Goal: Information Seeking & Learning: Understand process/instructions

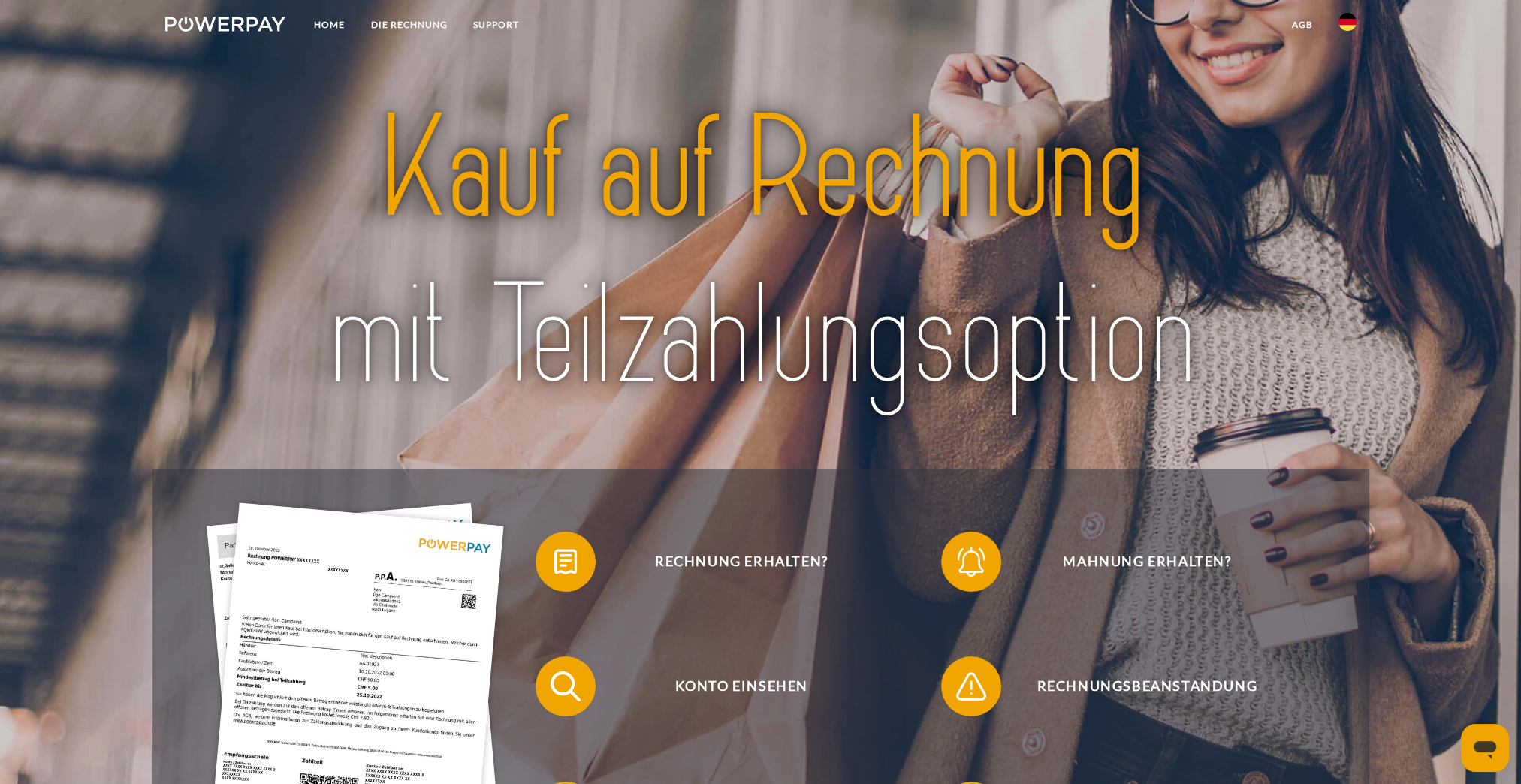
scroll to position [150, 0]
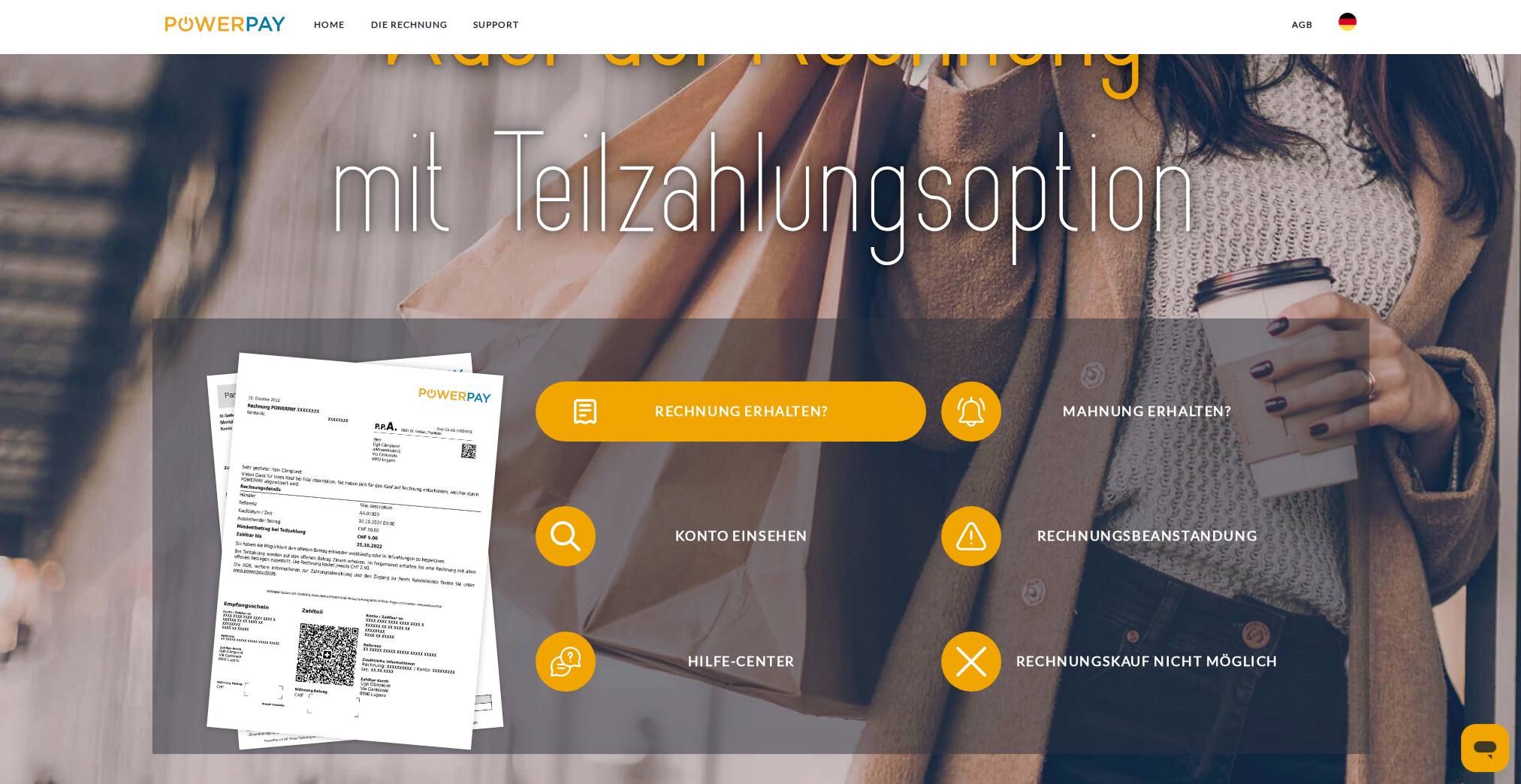
click at [688, 426] on span "Rechnung erhalten?" at bounding box center [741, 412] width 368 height 60
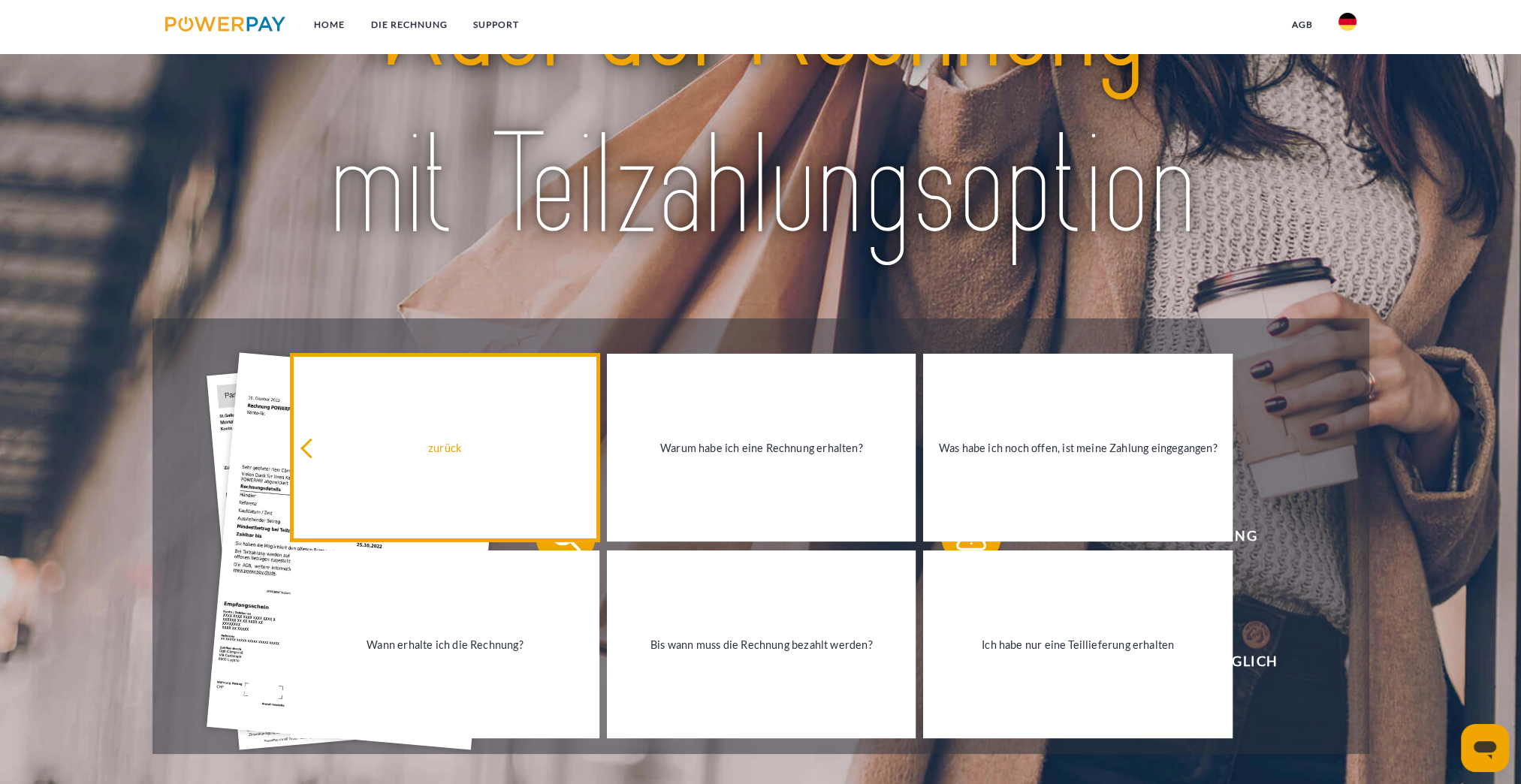
click at [345, 465] on link "zurück" at bounding box center [445, 447] width 309 height 187
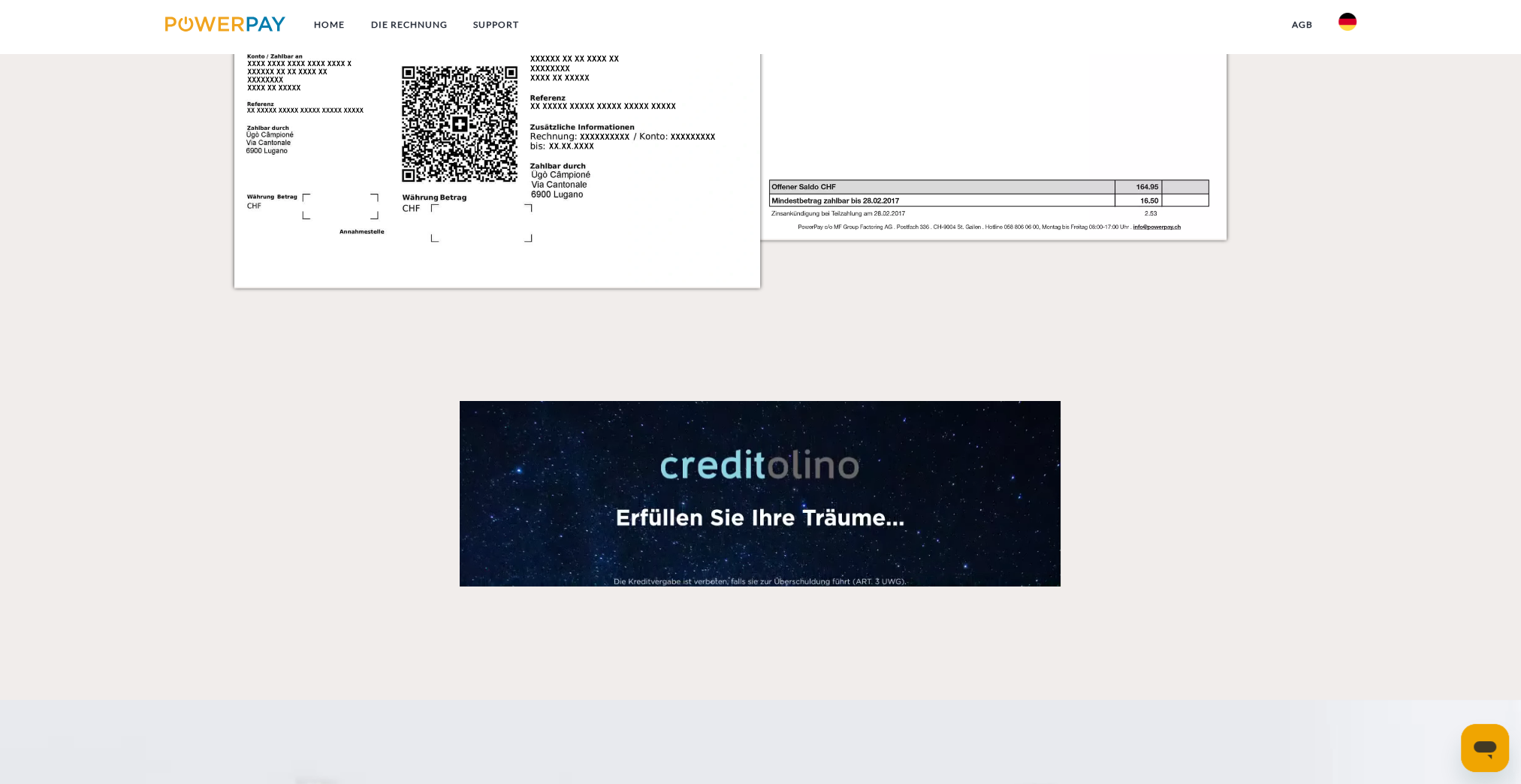
scroll to position [1899, 0]
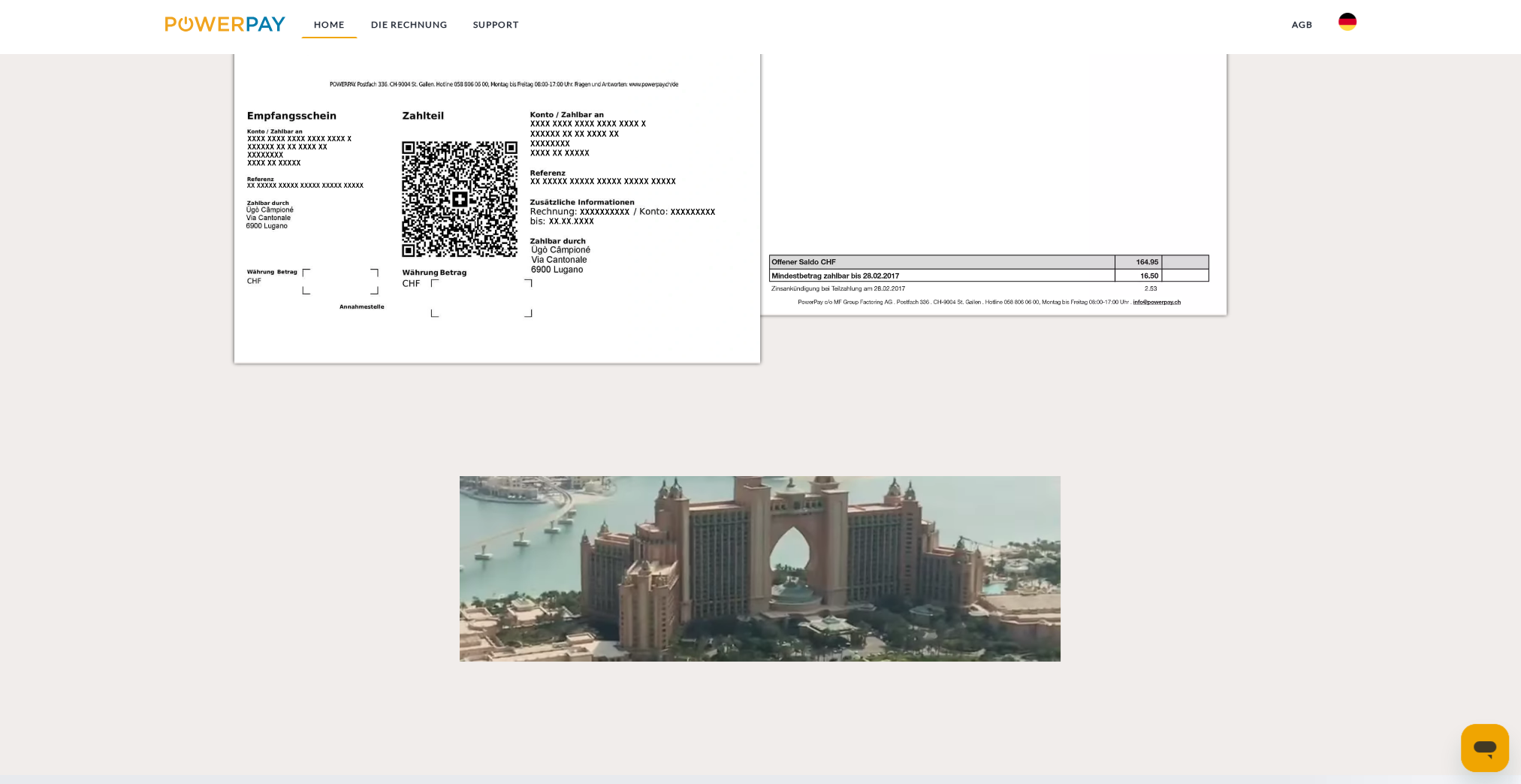
click at [330, 35] on link "Home" at bounding box center [329, 25] width 56 height 27
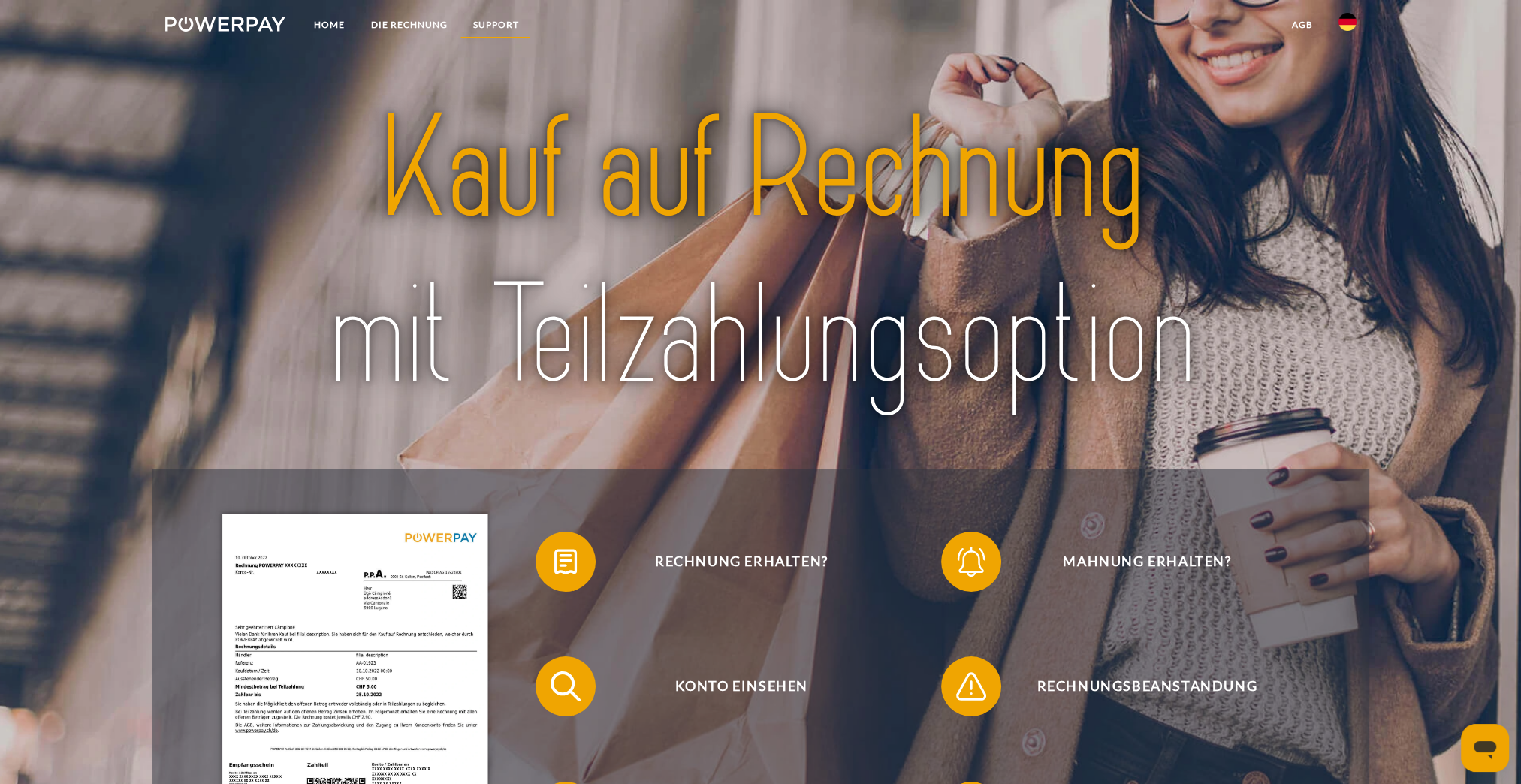
click at [484, 22] on link "SUPPORT" at bounding box center [495, 25] width 71 height 27
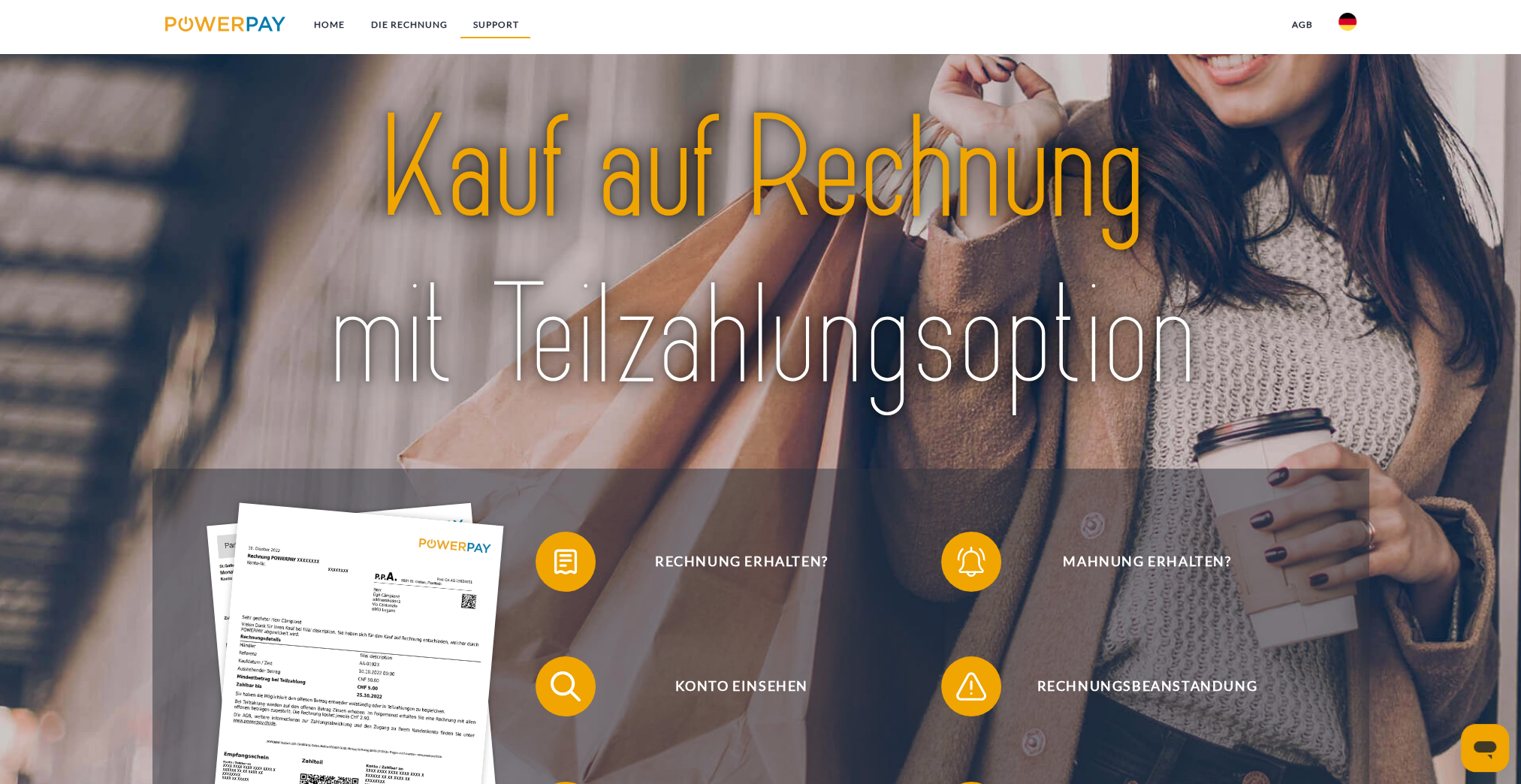
scroll to position [2677, 0]
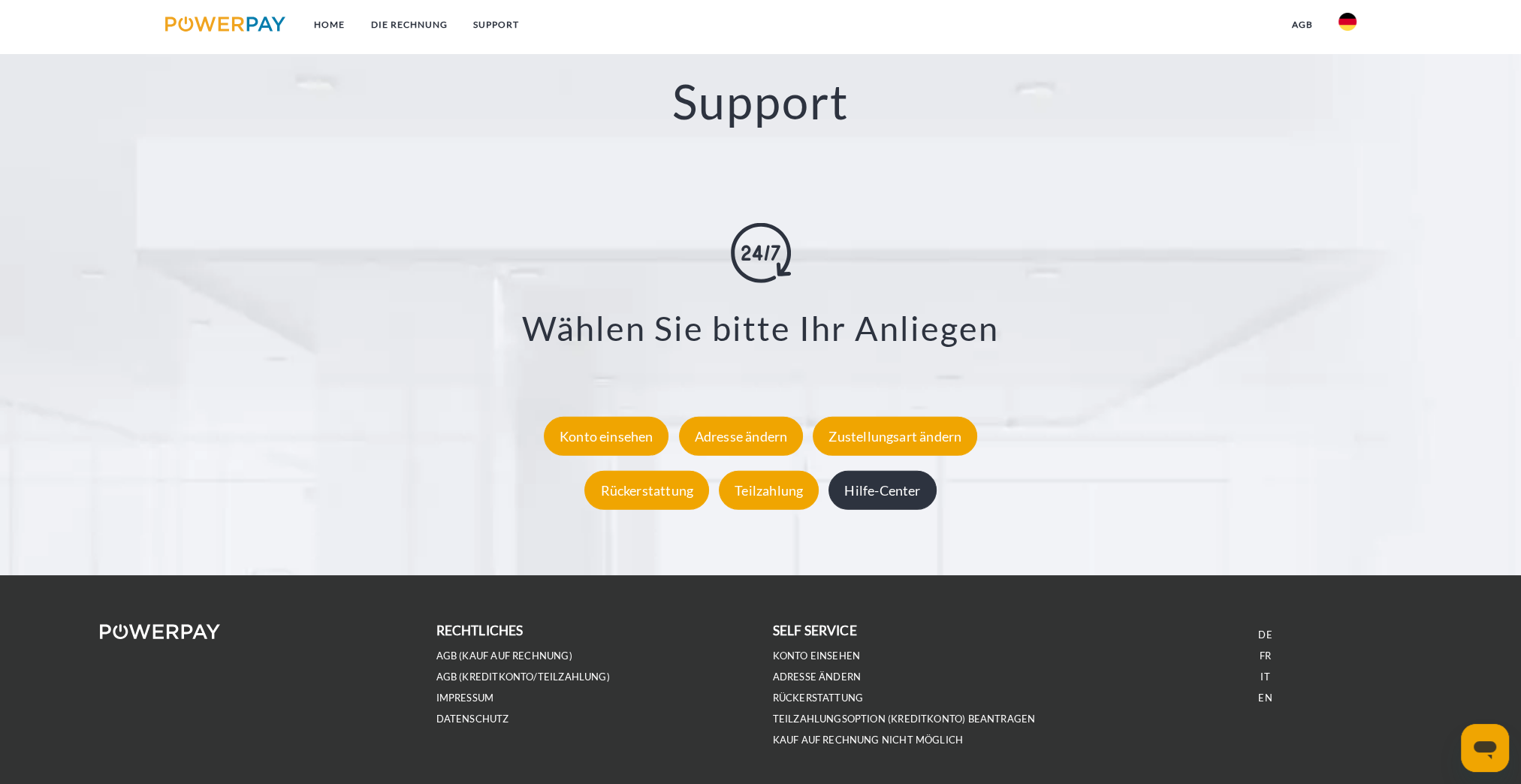
click at [907, 479] on div "Hilfe-Center" at bounding box center [882, 490] width 107 height 39
